Goal: Information Seeking & Learning: Check status

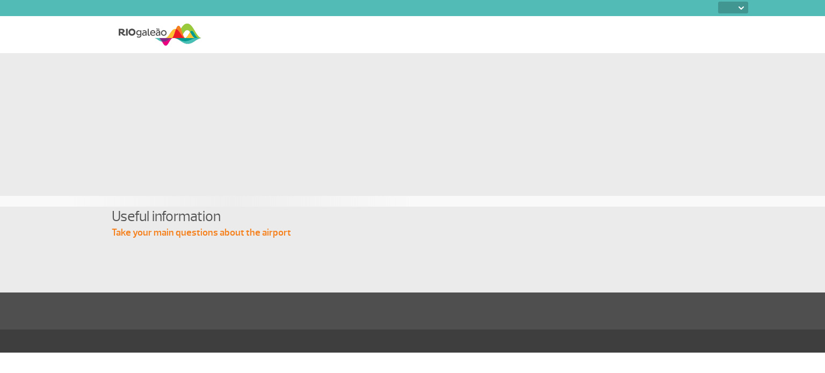
select select
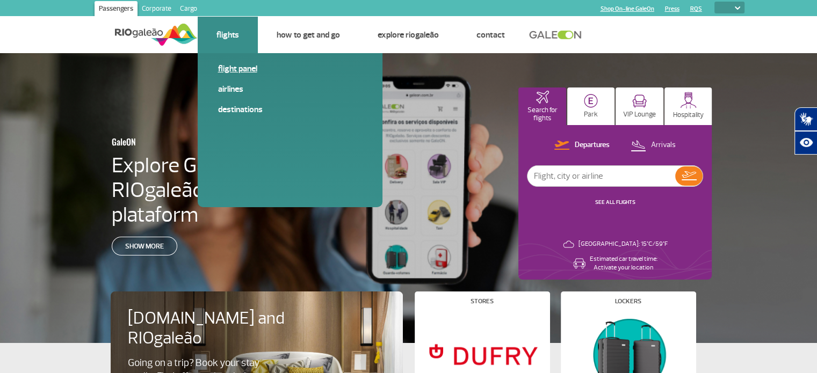
click at [247, 74] on link "Flight panel" at bounding box center [290, 69] width 144 height 12
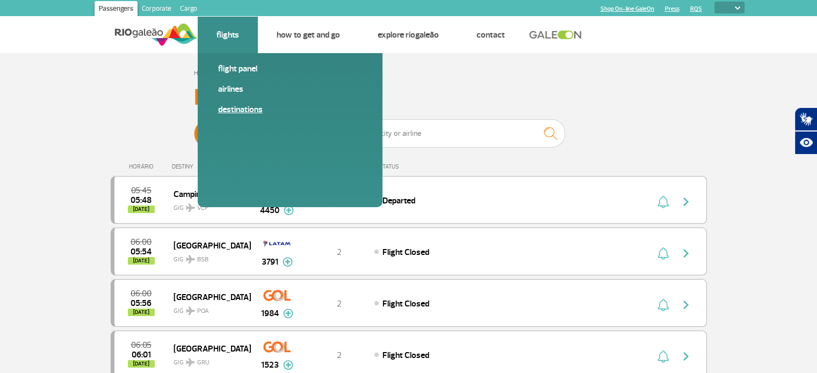
click at [242, 107] on link "Destinations" at bounding box center [290, 110] width 144 height 12
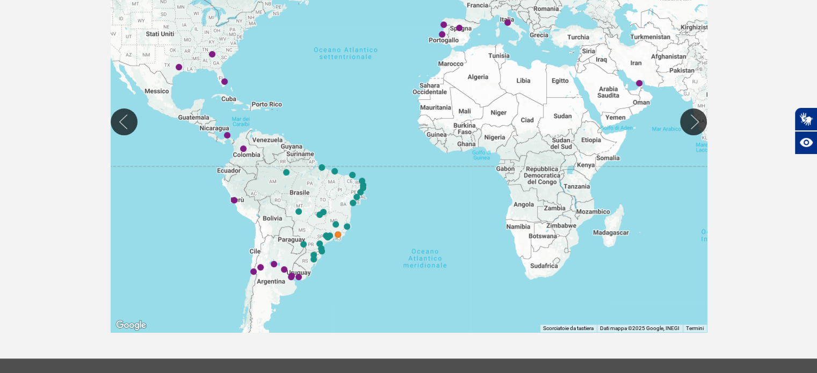
scroll to position [299, 0]
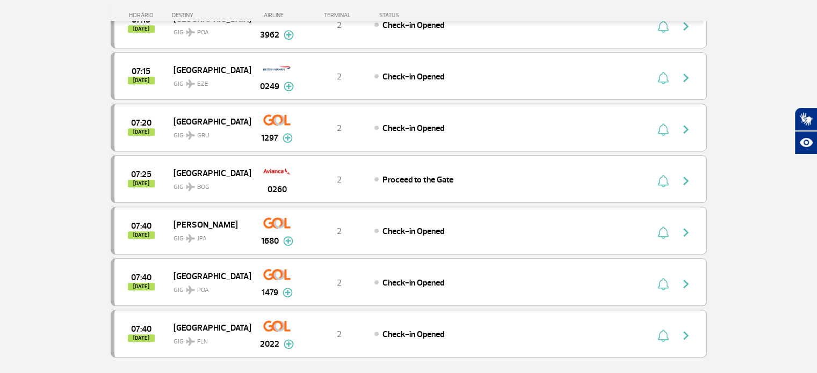
scroll to position [988, 0]
